Goal: Task Accomplishment & Management: Complete application form

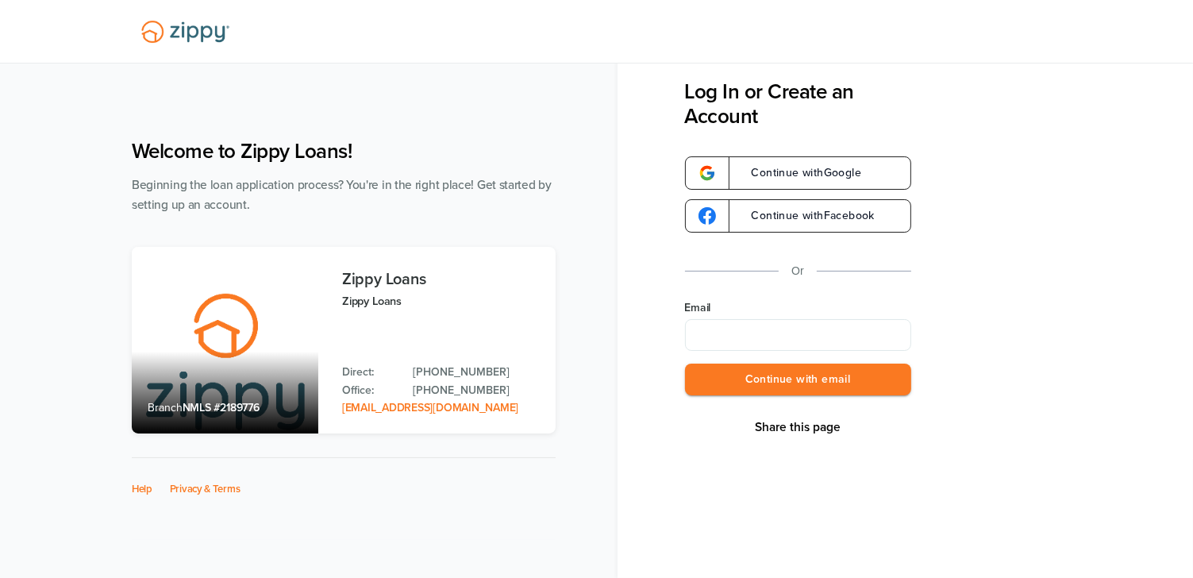
click at [764, 333] on input "Email" at bounding box center [798, 335] width 226 height 32
type input "**********"
click at [771, 378] on button "Continue with email" at bounding box center [798, 380] width 226 height 33
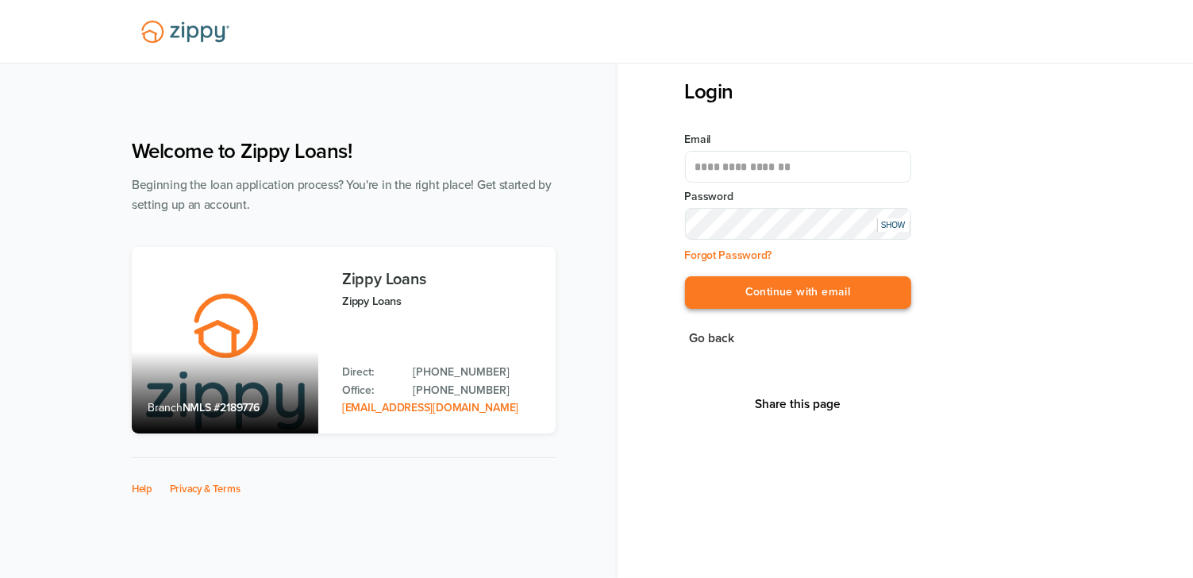
click at [775, 294] on button "Continue with email" at bounding box center [798, 292] width 226 height 33
